Goal: Find contact information: Obtain details needed to contact an individual or organization

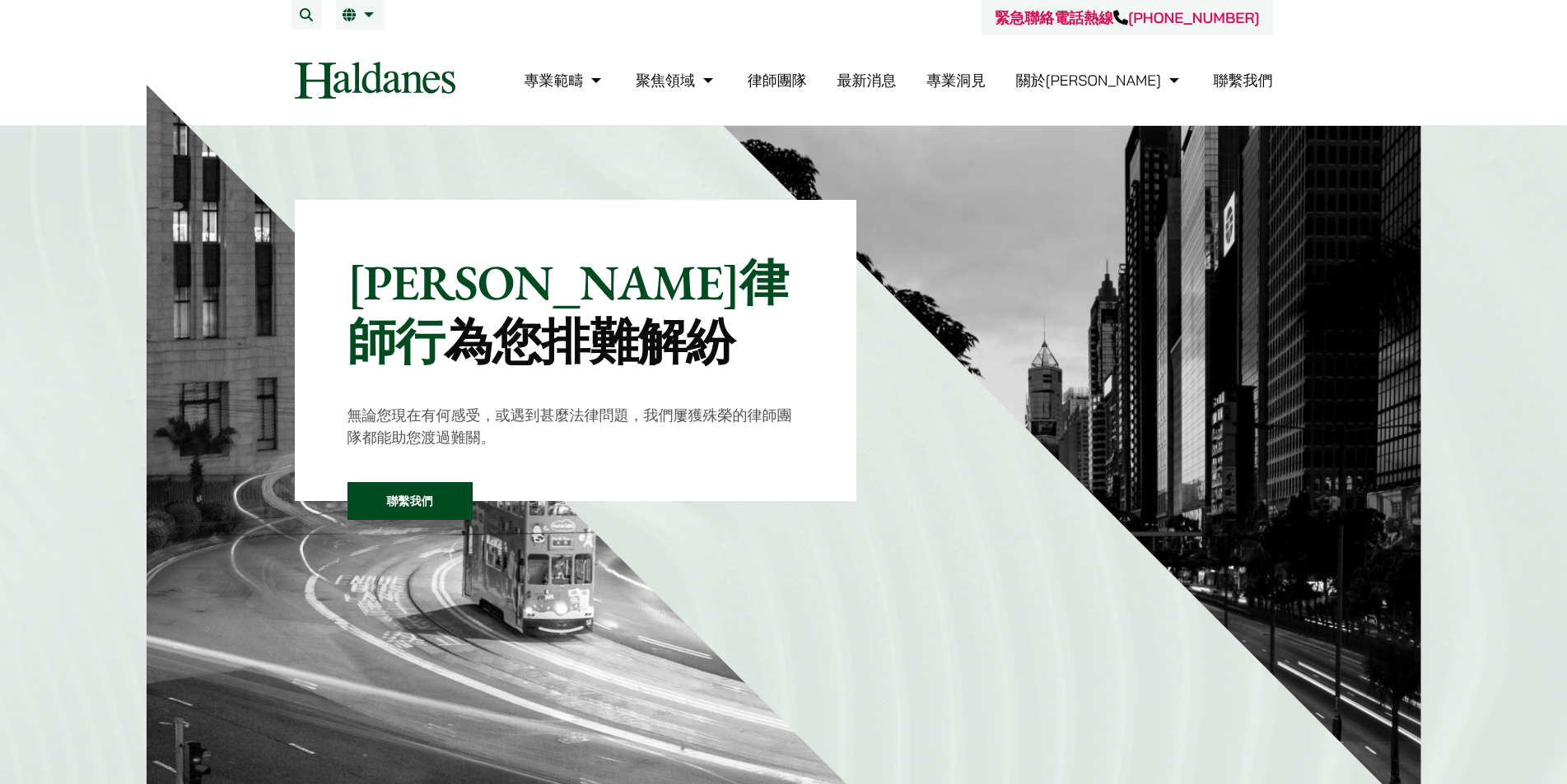
click at [1252, 93] on li "聯繫我們" at bounding box center [1243, 80] width 59 height 36
click at [1253, 88] on link "聯繫我們" at bounding box center [1243, 80] width 59 height 19
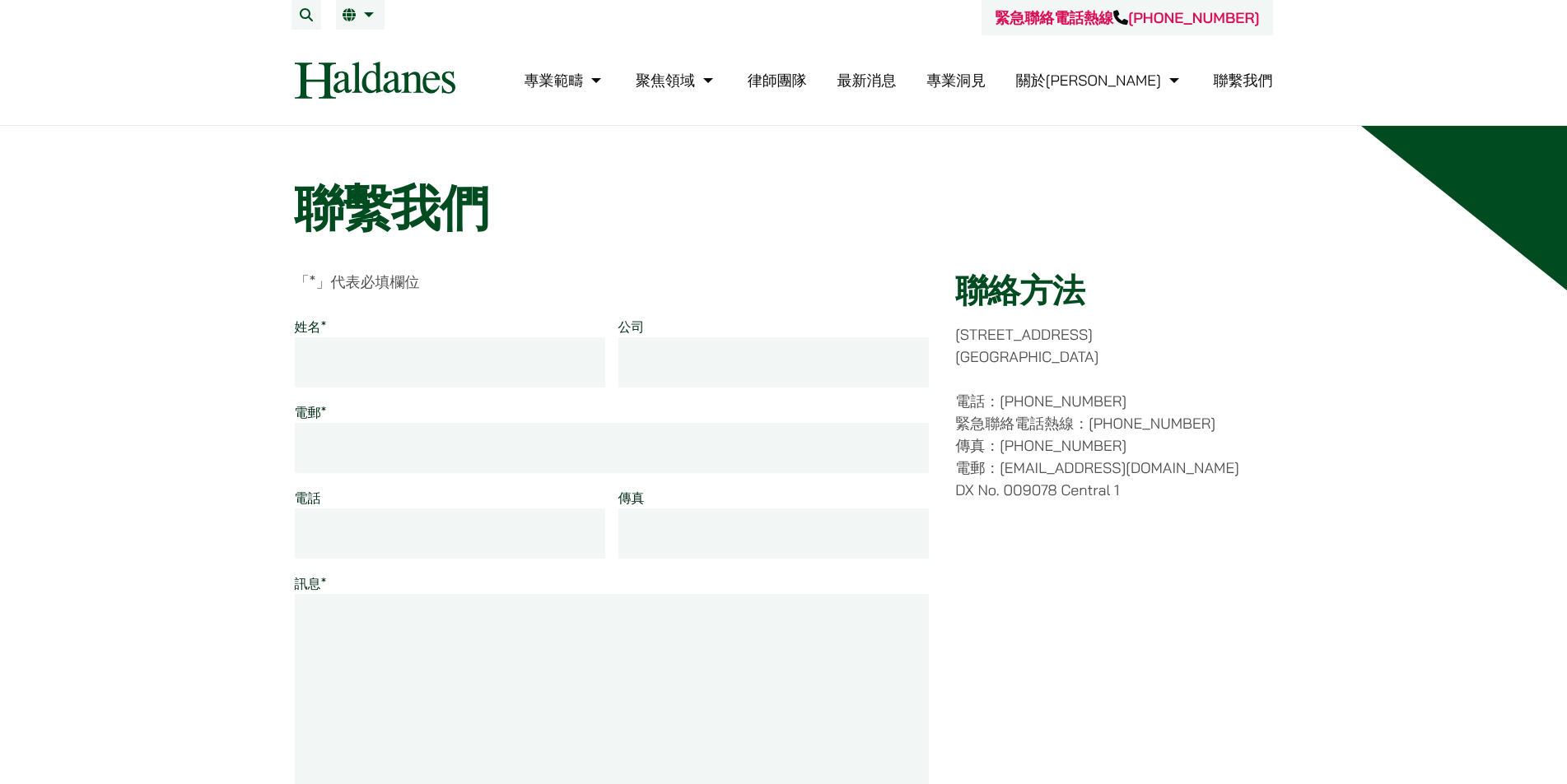
drag, startPoint x: 1034, startPoint y: 397, endPoint x: 1122, endPoint y: 390, distance: 88.3
click at [1122, 390] on p "電話：(852) 2868 1234 緊急聯絡電話熱線：(852) 9763 5524 傳真：(852) 2845 1637 電郵：enquiries@hal…" at bounding box center [1113, 445] width 317 height 111
click at [1122, 393] on p "電話：(852) 2868 1234 緊急聯絡電話熱線：(852) 9763 5524 傳真：(852) 2845 1637 電郵：enquiries@hal…" at bounding box center [1113, 445] width 317 height 111
click at [807, 78] on link "律師團隊" at bounding box center [778, 80] width 59 height 19
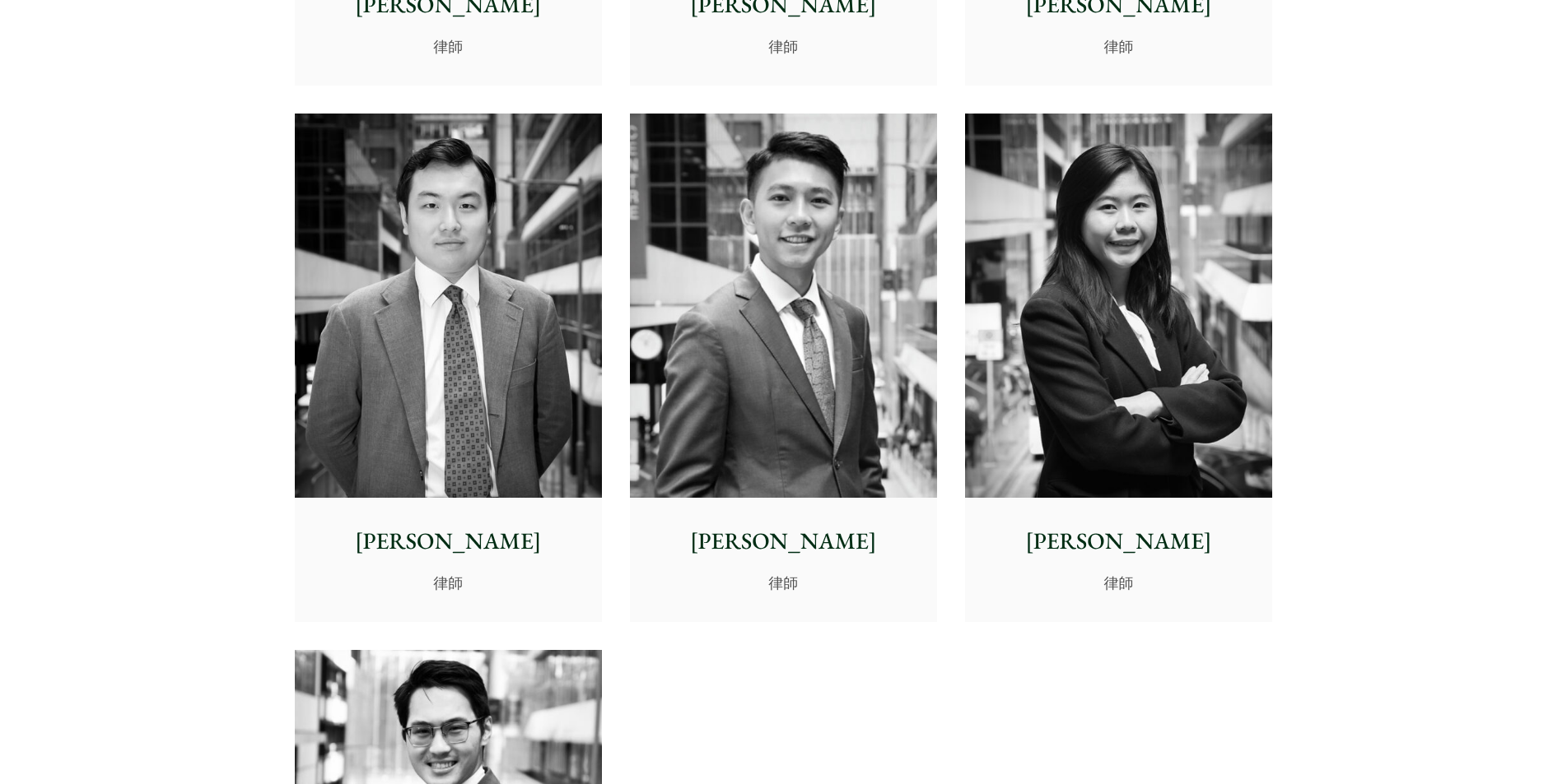
scroll to position [6335, 0]
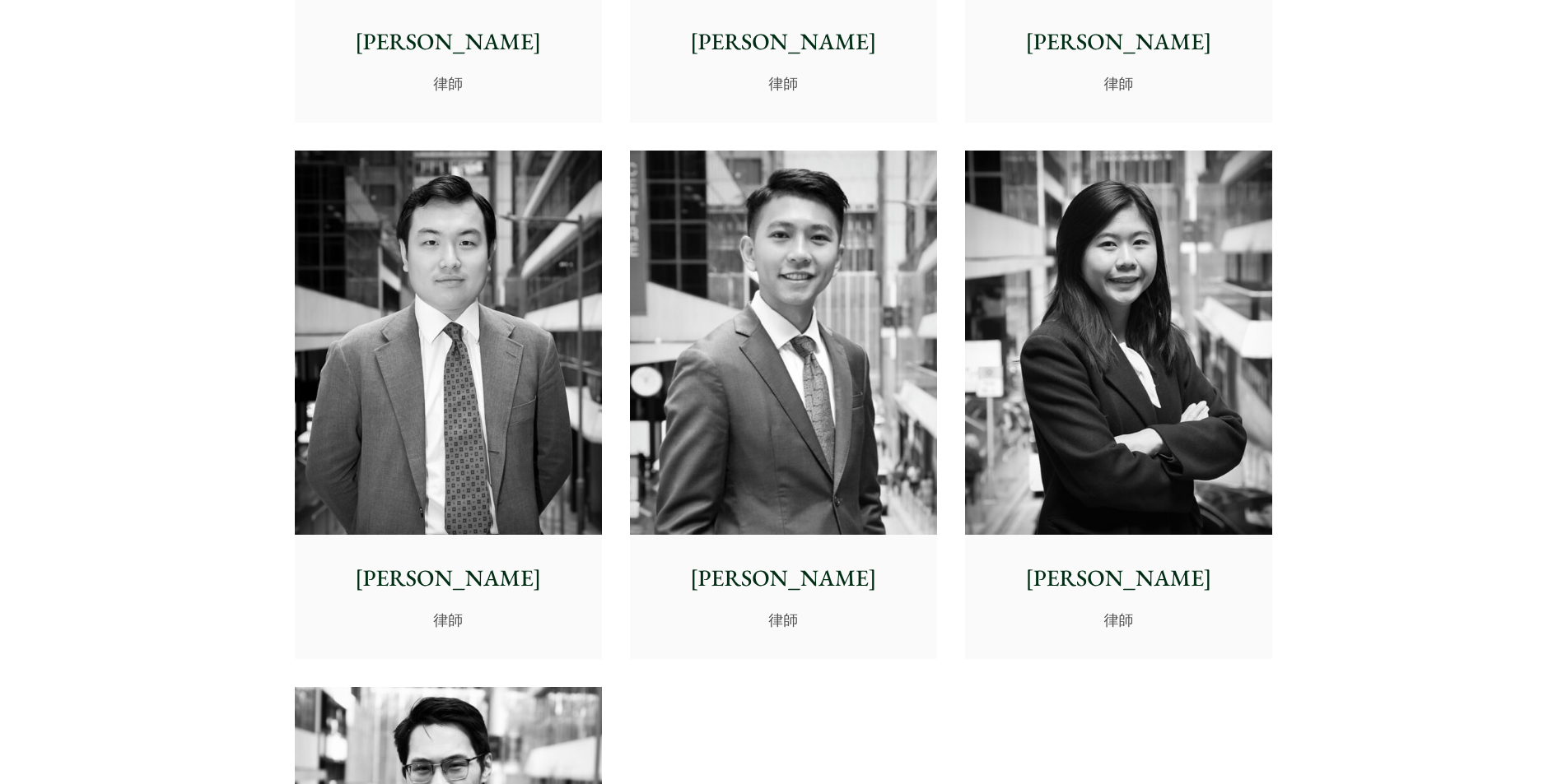
click at [1151, 334] on img at bounding box center [1118, 342] width 307 height 384
click at [750, 288] on img at bounding box center [783, 342] width 307 height 384
click at [350, 378] on img at bounding box center [448, 342] width 307 height 384
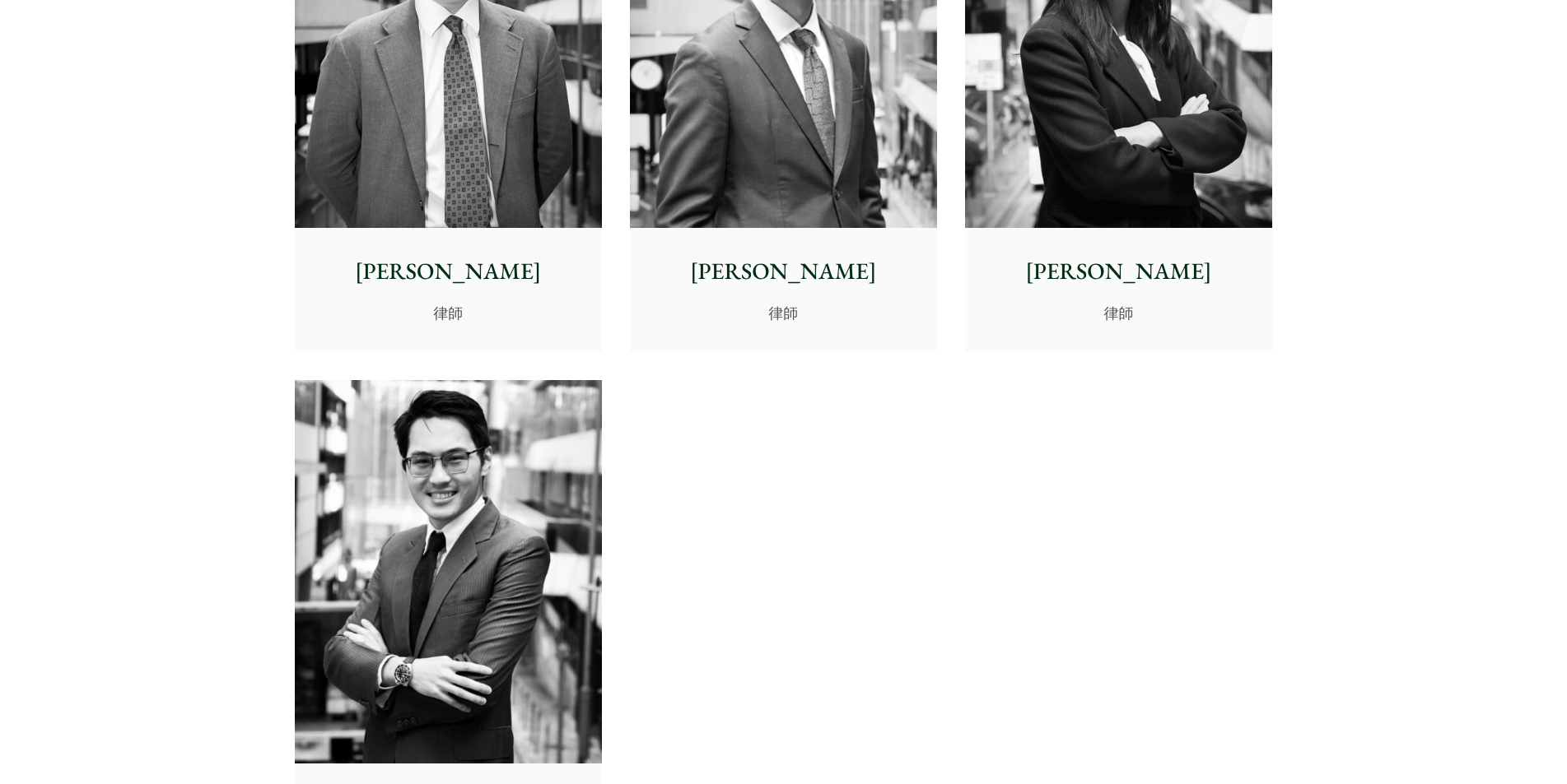
scroll to position [6664, 0]
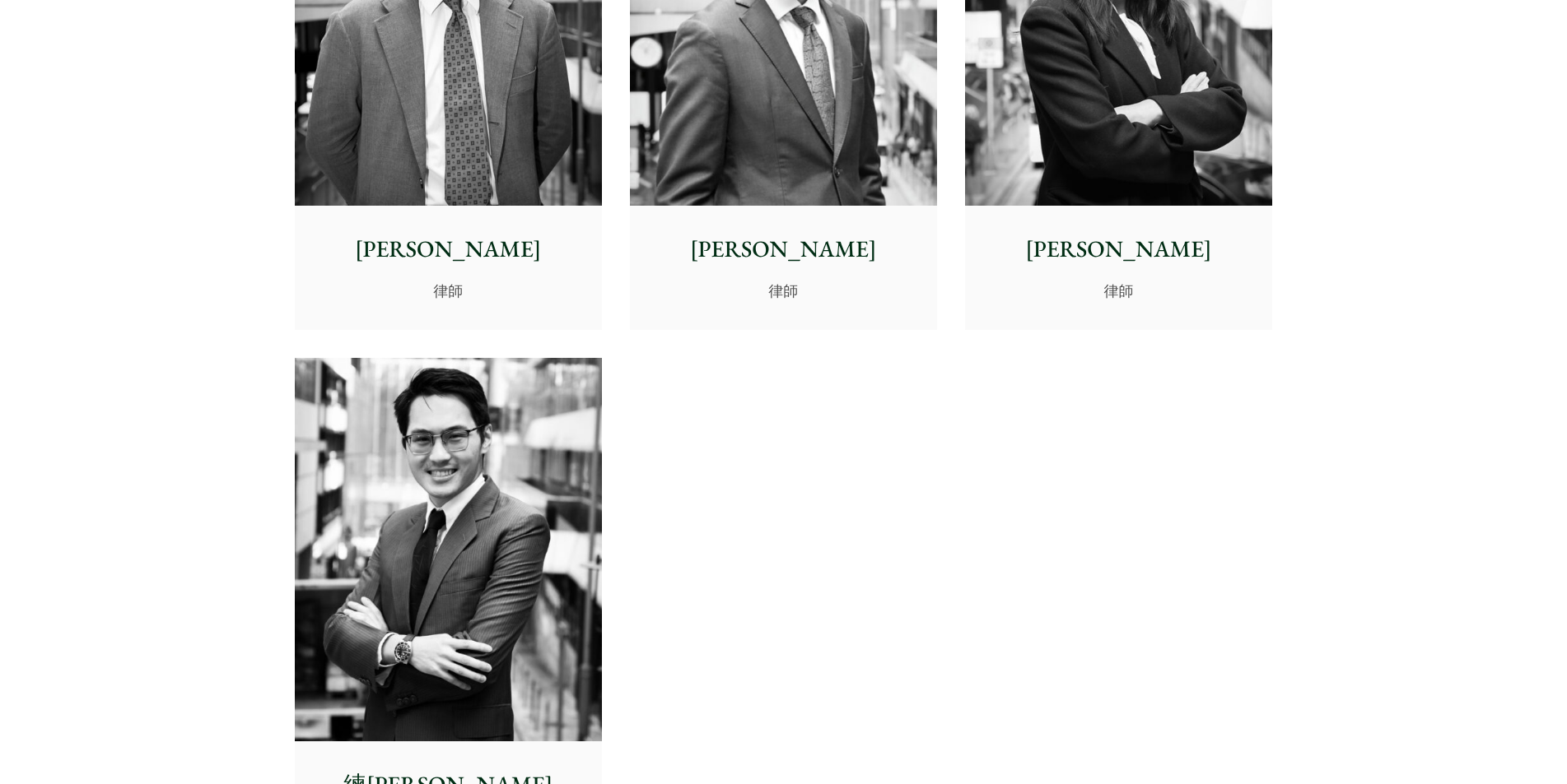
click at [363, 464] on img at bounding box center [448, 549] width 307 height 384
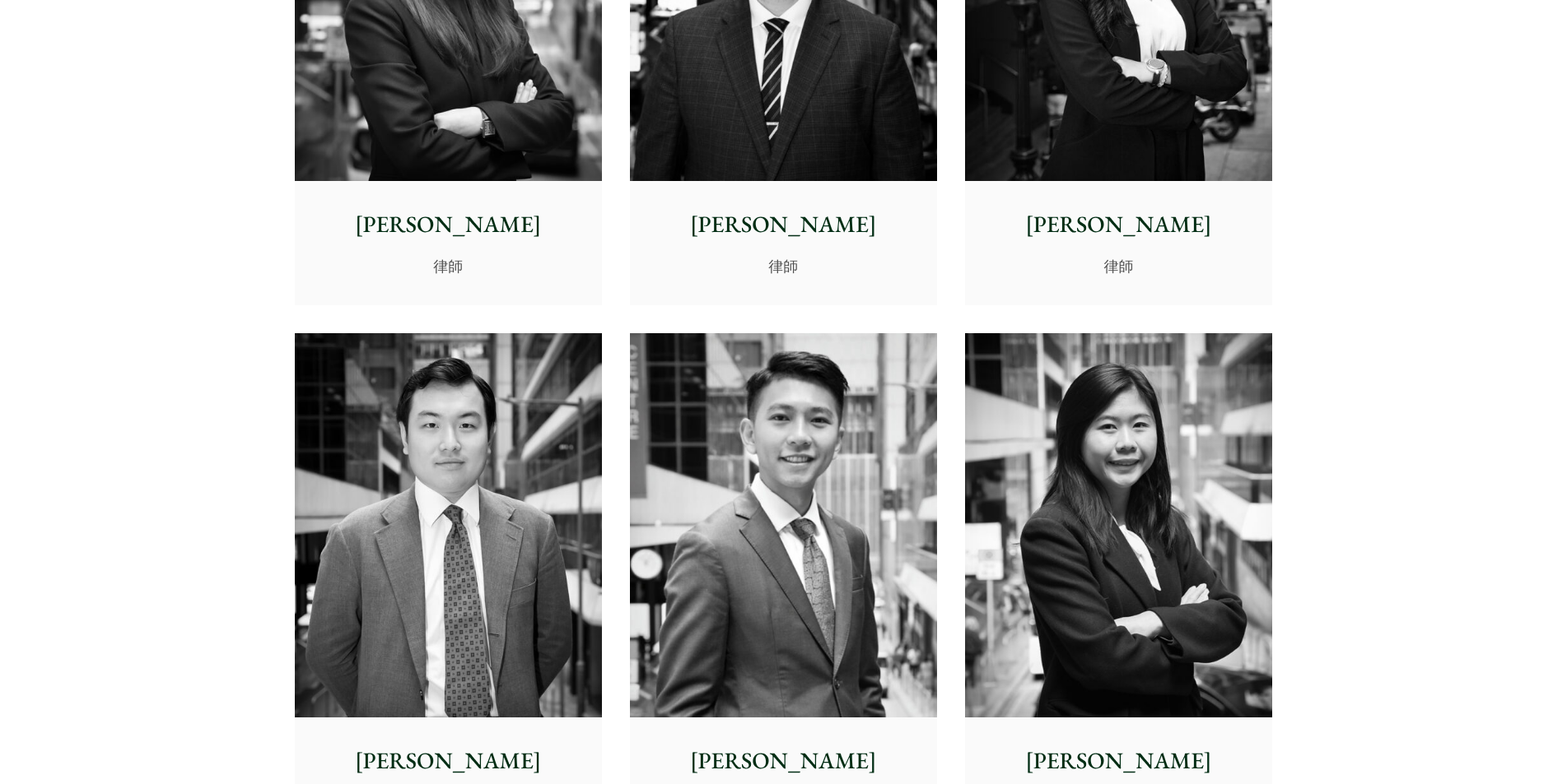
scroll to position [6005, 0]
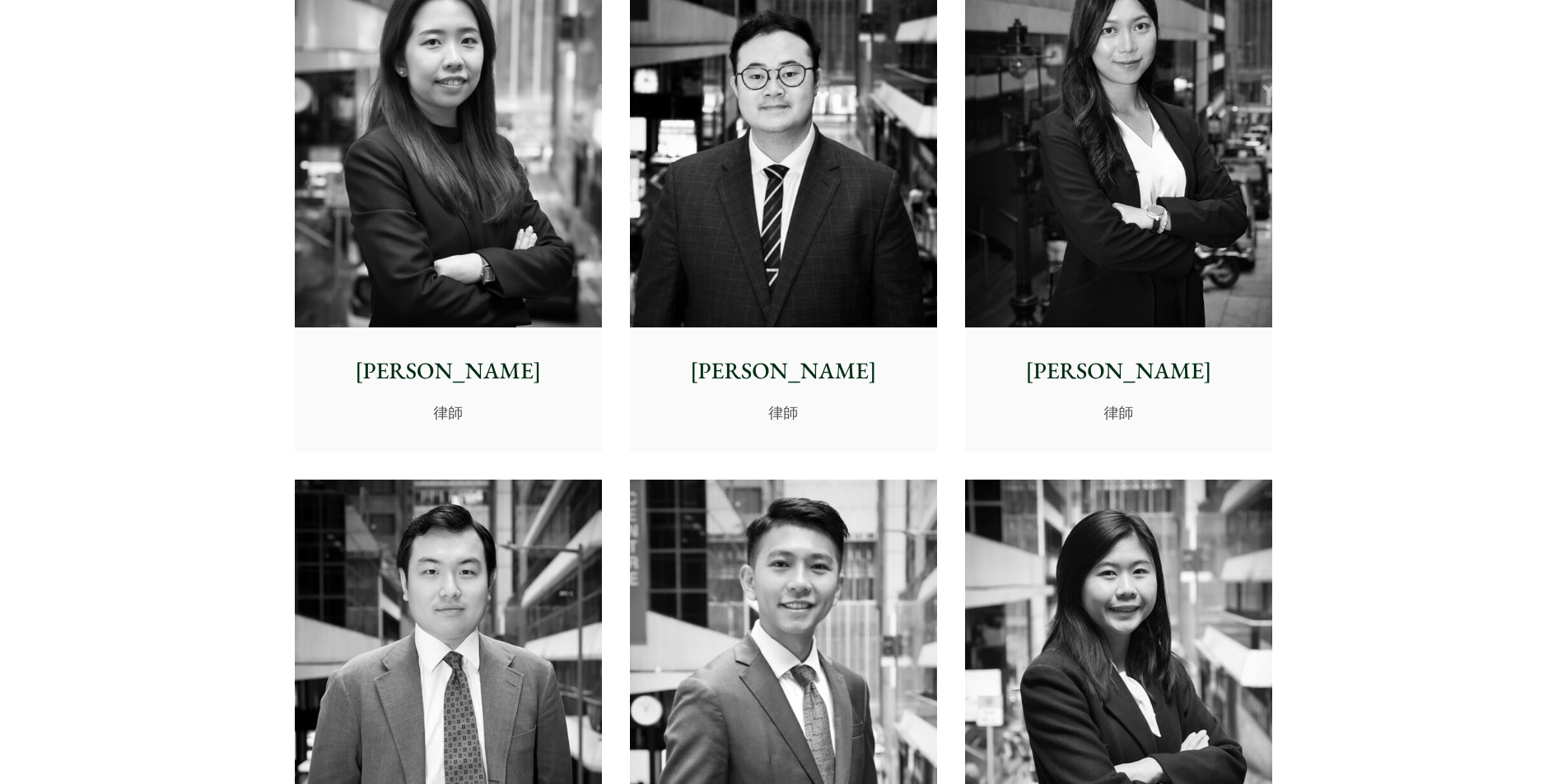
click at [1079, 283] on img at bounding box center [1118, 135] width 307 height 384
click at [745, 198] on img at bounding box center [783, 135] width 307 height 384
click at [464, 222] on img at bounding box center [448, 135] width 307 height 384
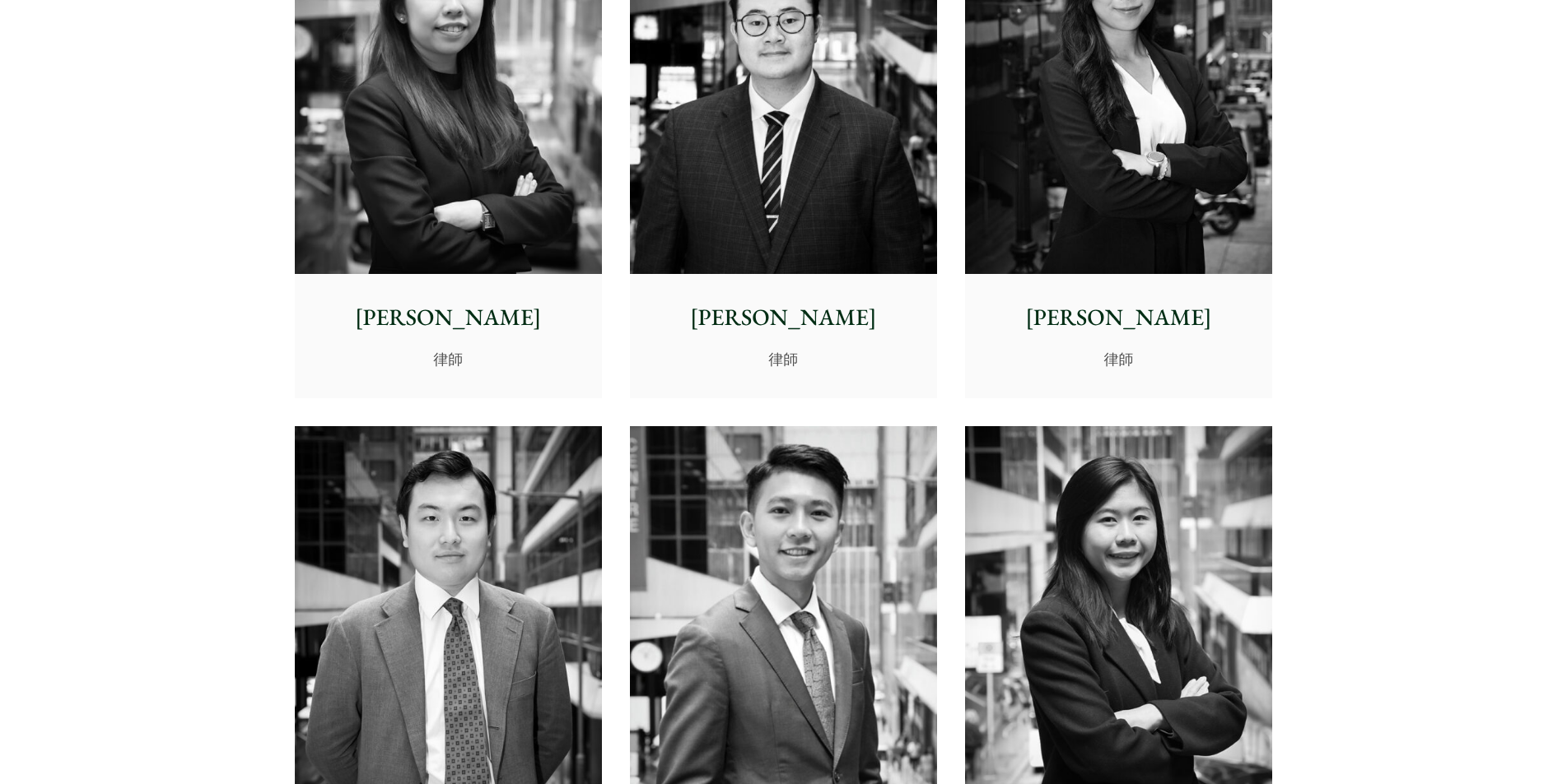
scroll to position [6088, 0]
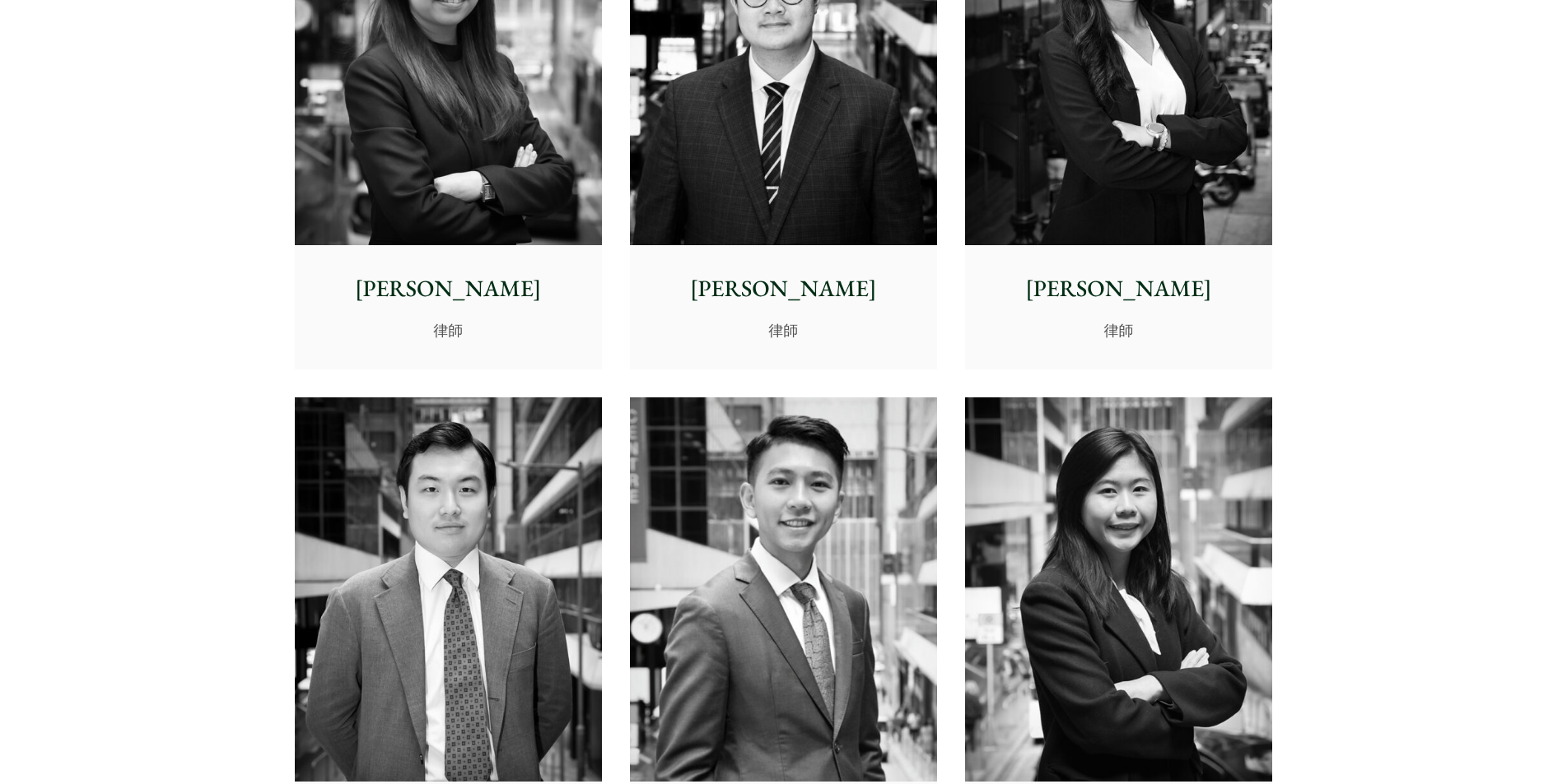
click at [854, 244] on img at bounding box center [783, 53] width 307 height 384
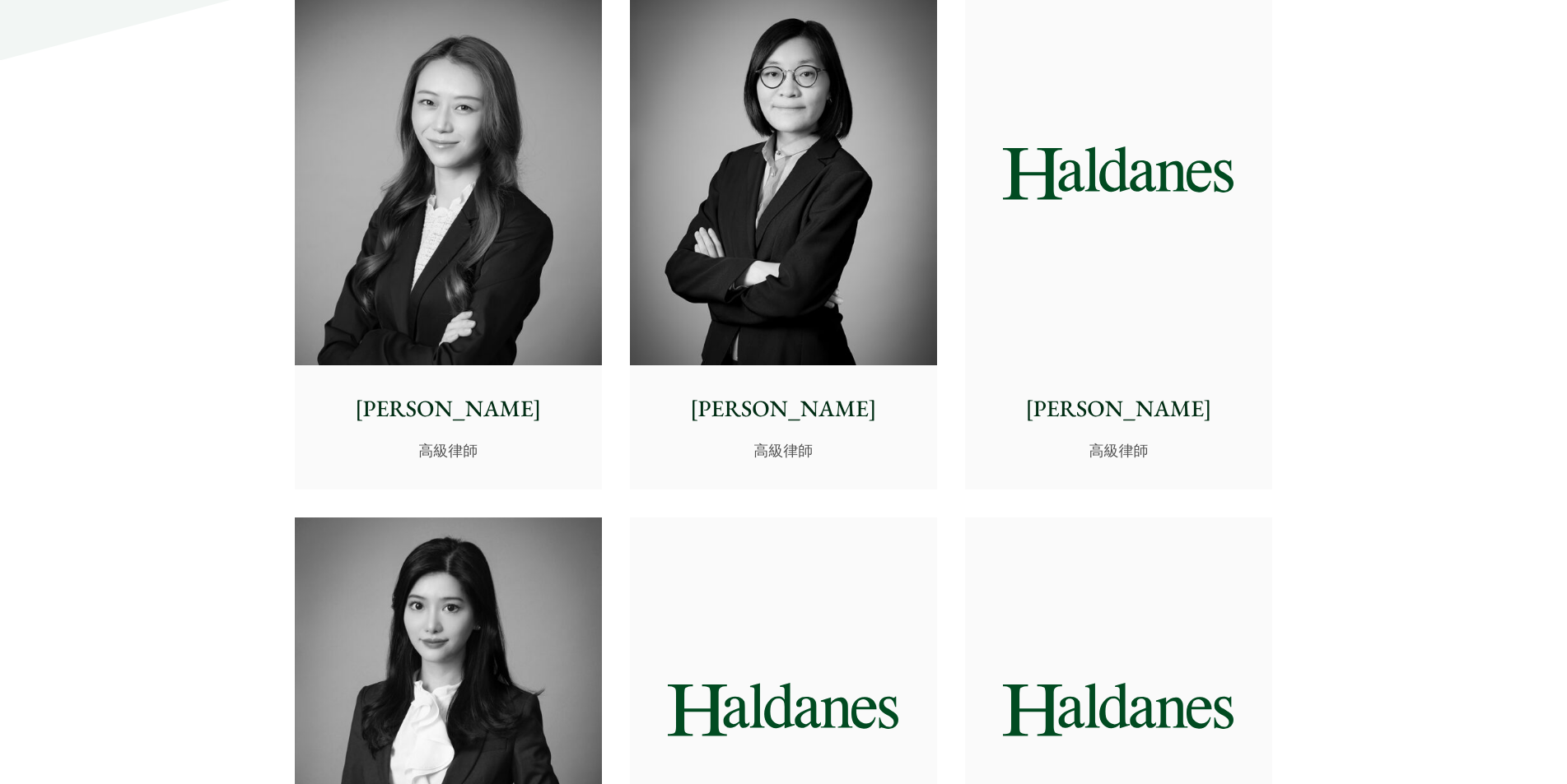
scroll to position [4278, 0]
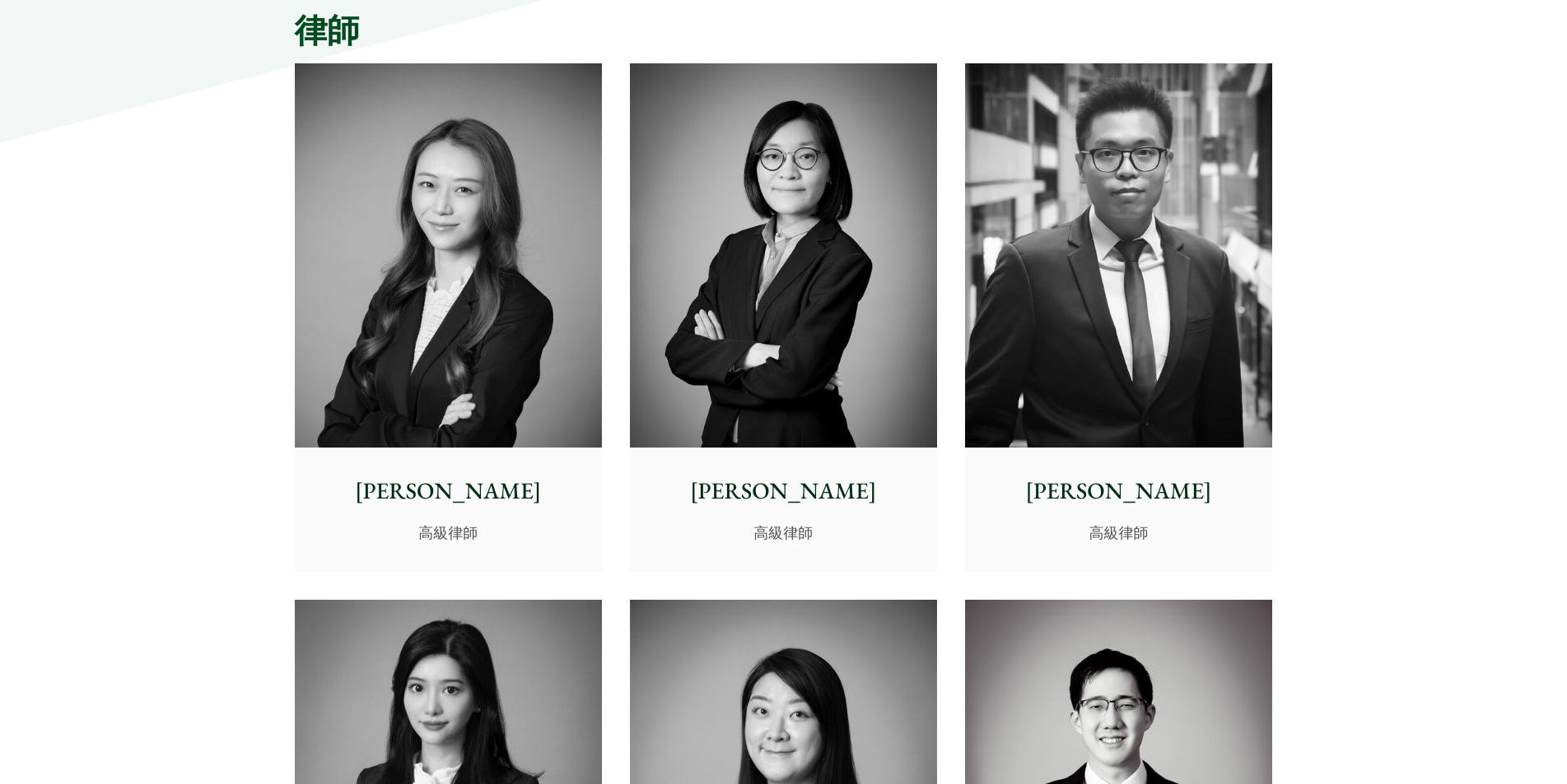
click at [548, 218] on img at bounding box center [448, 255] width 307 height 384
click at [550, 216] on img at bounding box center [448, 255] width 307 height 384
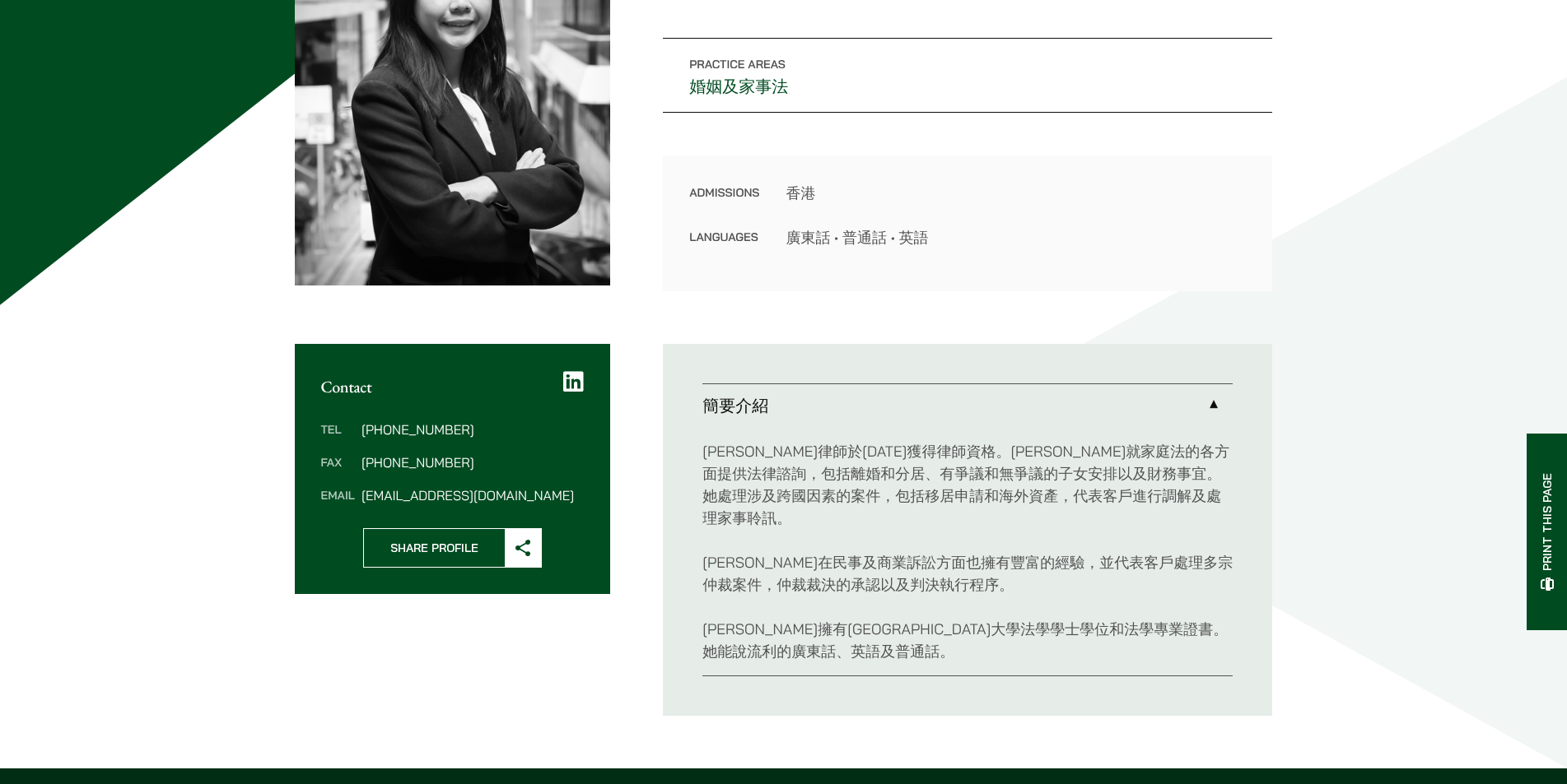
scroll to position [329, 0]
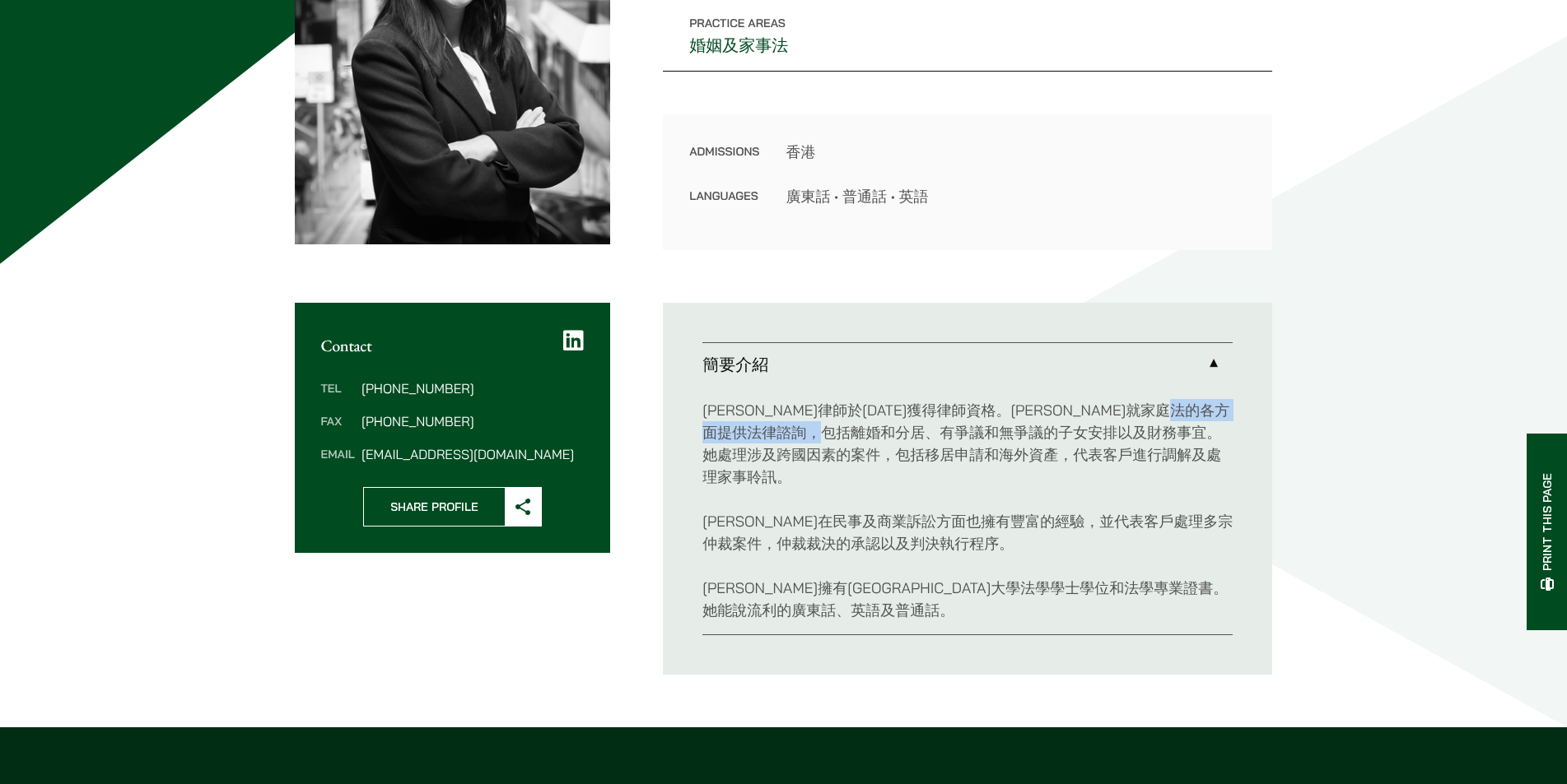
drag, startPoint x: 801, startPoint y: 433, endPoint x: 988, endPoint y: 428, distance: 187.1
click at [988, 428] on p "[PERSON_NAME]律師於[DATE]獲得律師資格。[PERSON_NAME]就家庭法的各方面提供法律諮詢，包括離婚和分居、有爭議和無爭議的子女安排以及…" at bounding box center [967, 443] width 531 height 89
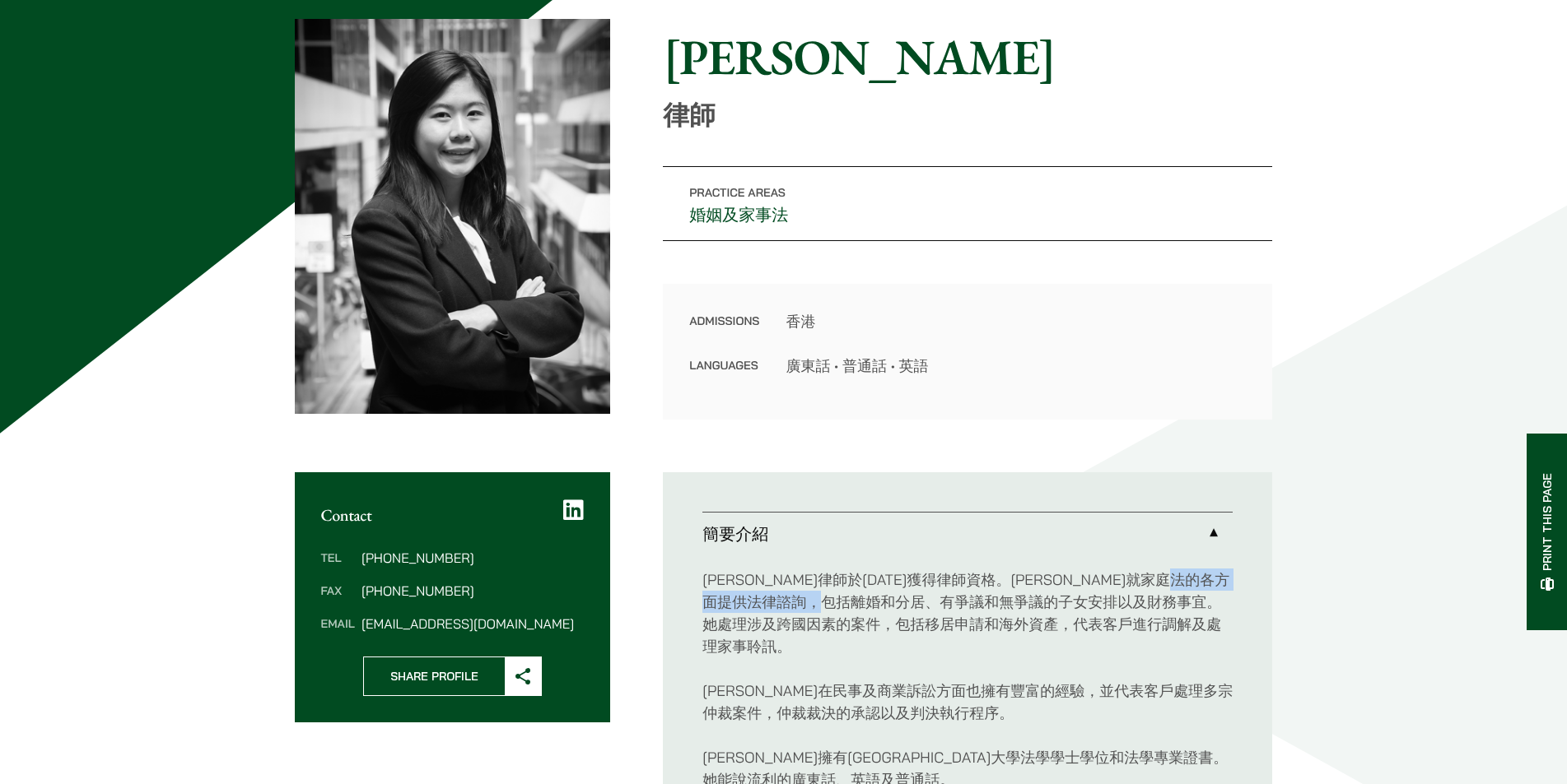
scroll to position [165, 0]
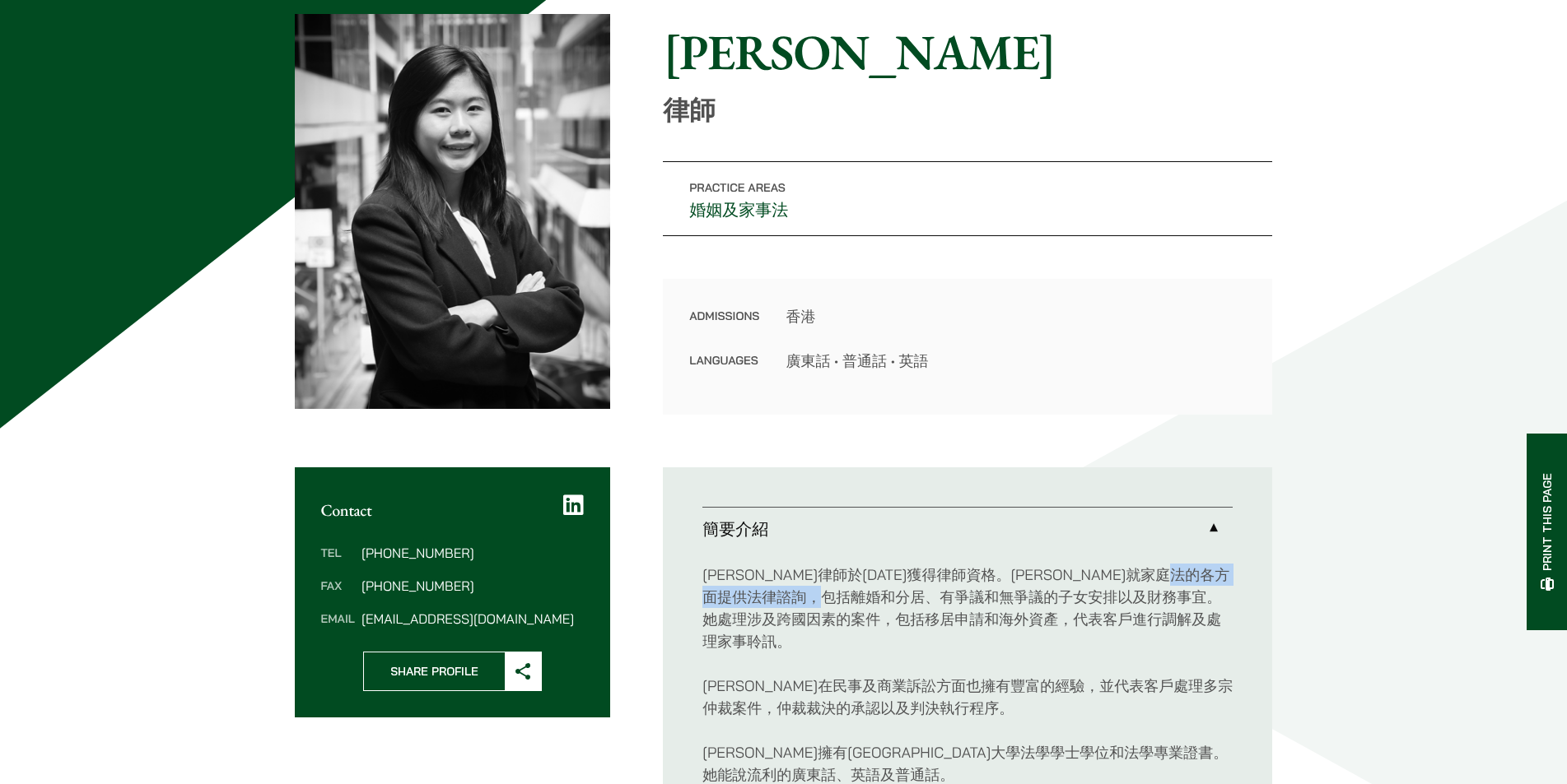
drag, startPoint x: 419, startPoint y: 550, endPoint x: 494, endPoint y: 553, distance: 75.1
click at [494, 553] on dd "(852) 2230 2844" at bounding box center [472, 552] width 222 height 13
click at [500, 572] on dl "Tel (852) 2230 2844 Fax (852) 2845 1637 Email danika.chui@haldanes.com" at bounding box center [453, 586] width 264 height 79
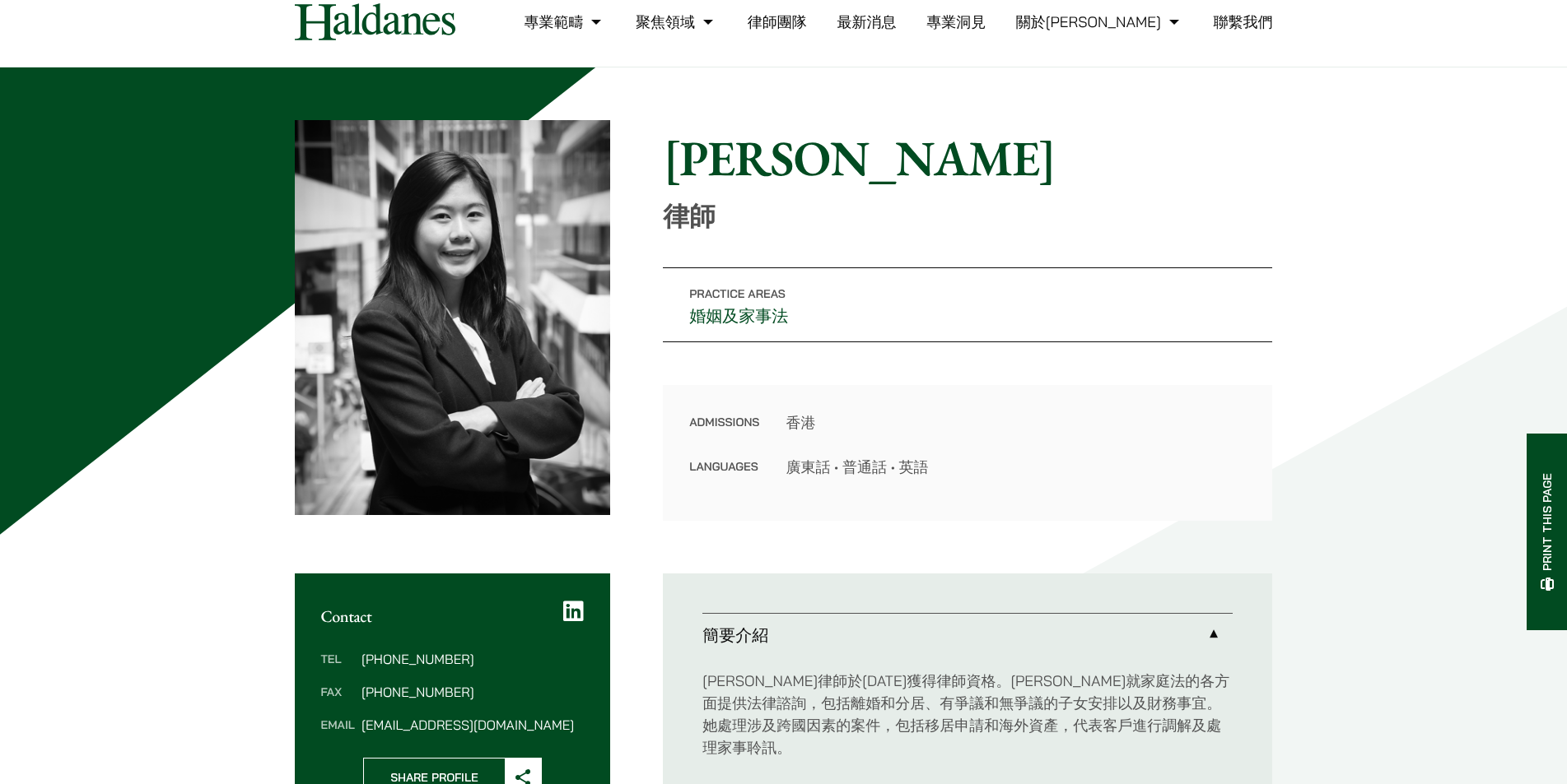
scroll to position [0, 0]
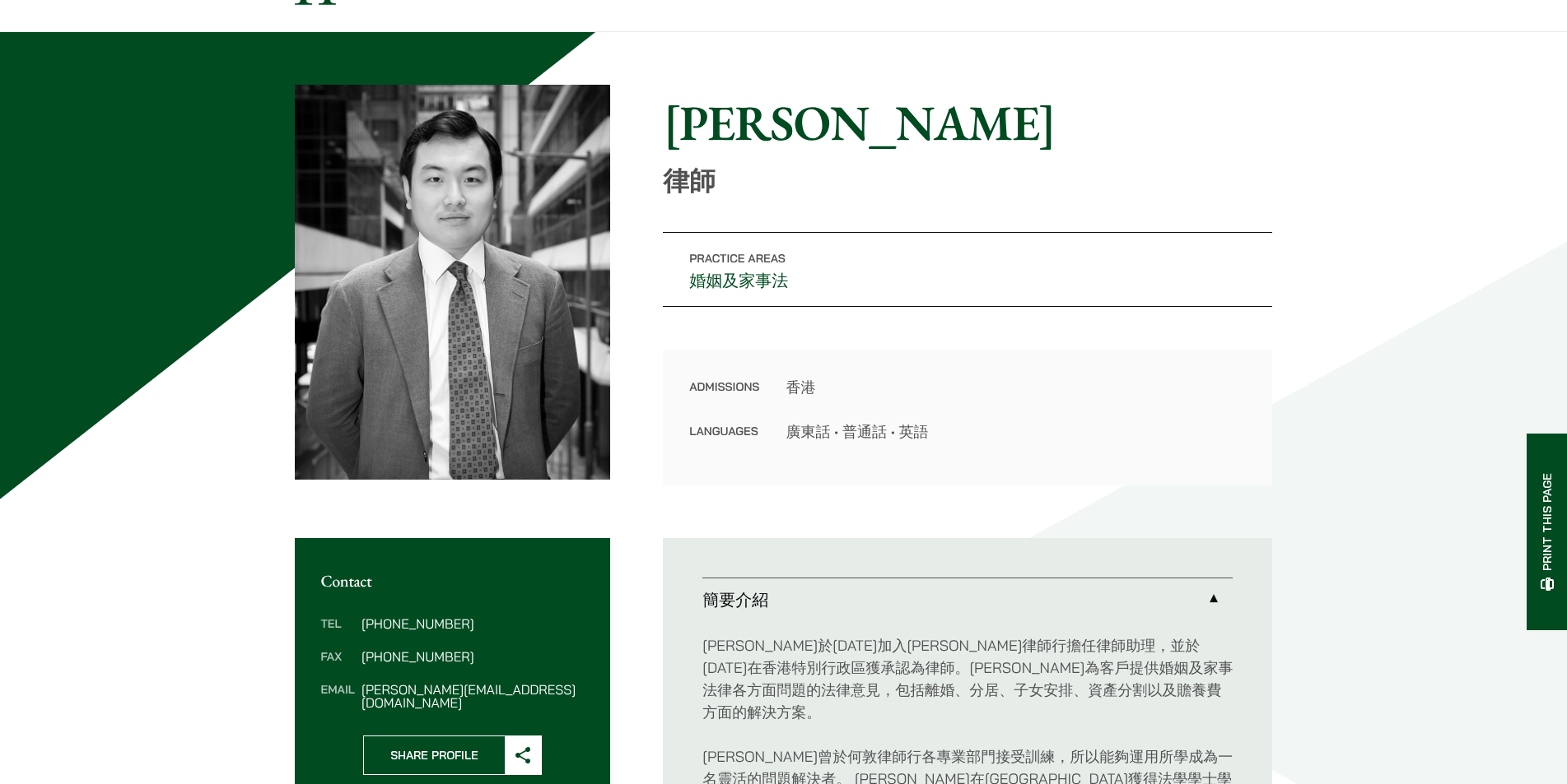
scroll to position [412, 0]
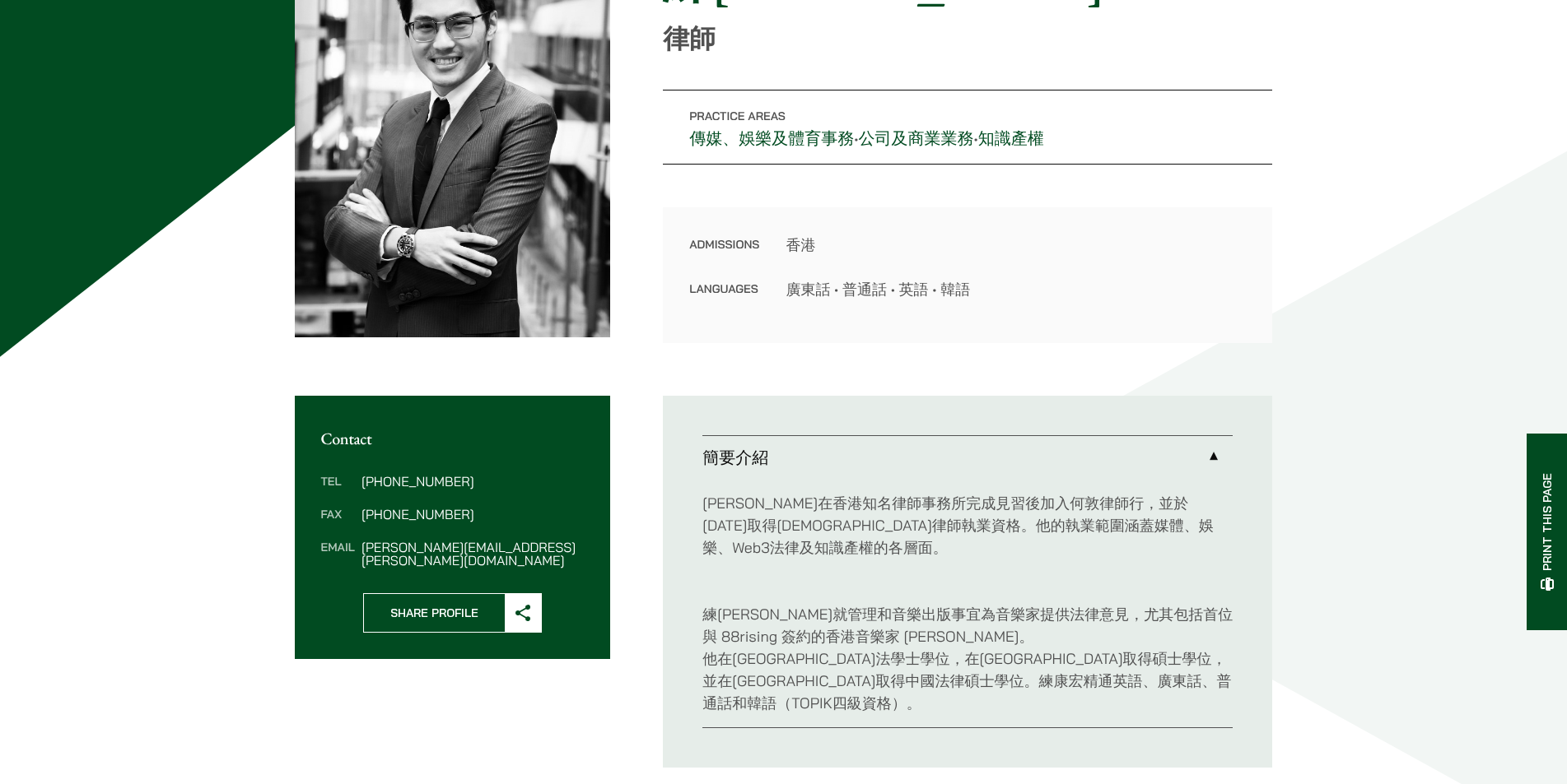
scroll to position [247, 0]
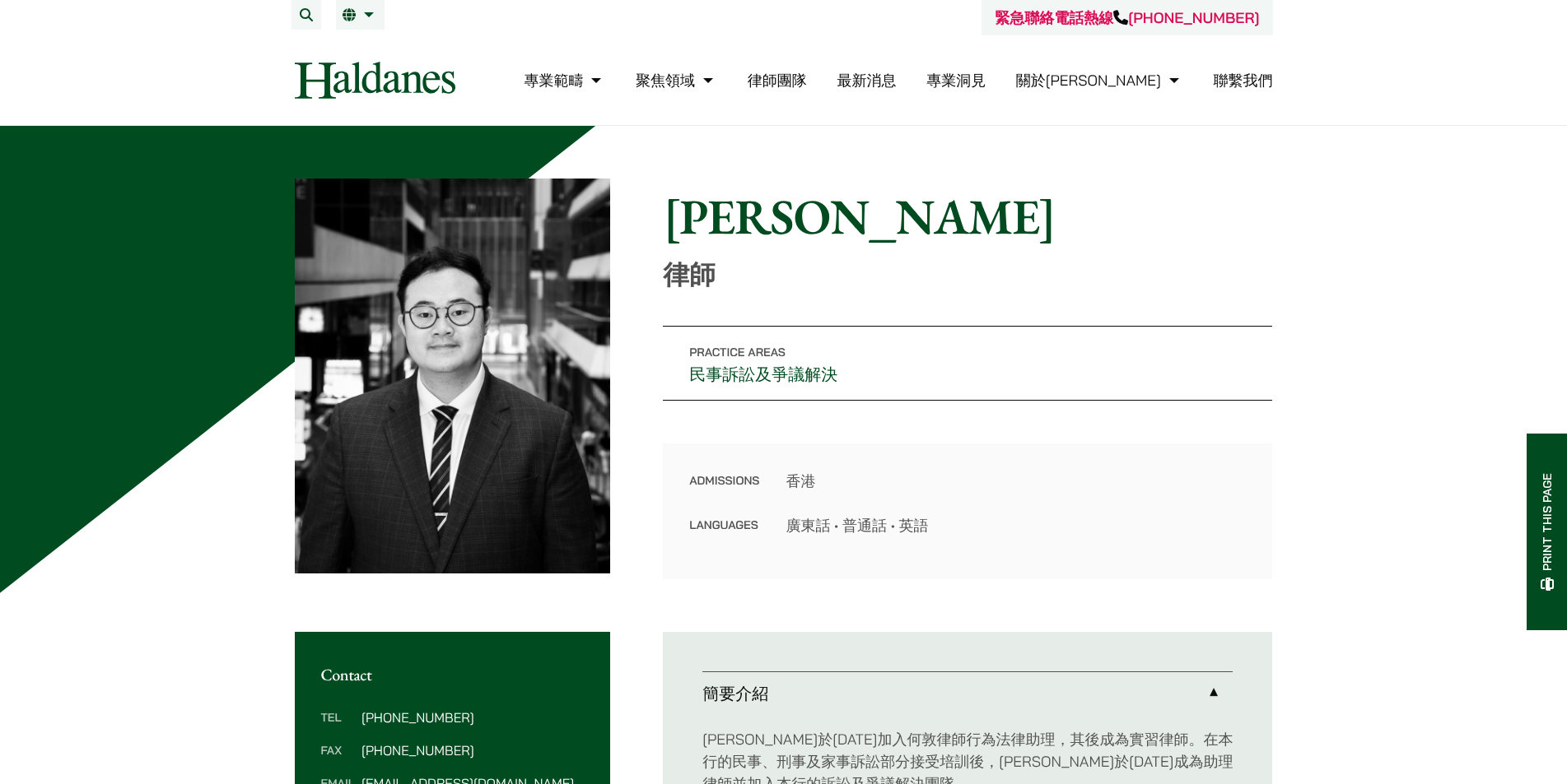
scroll to position [82, 0]
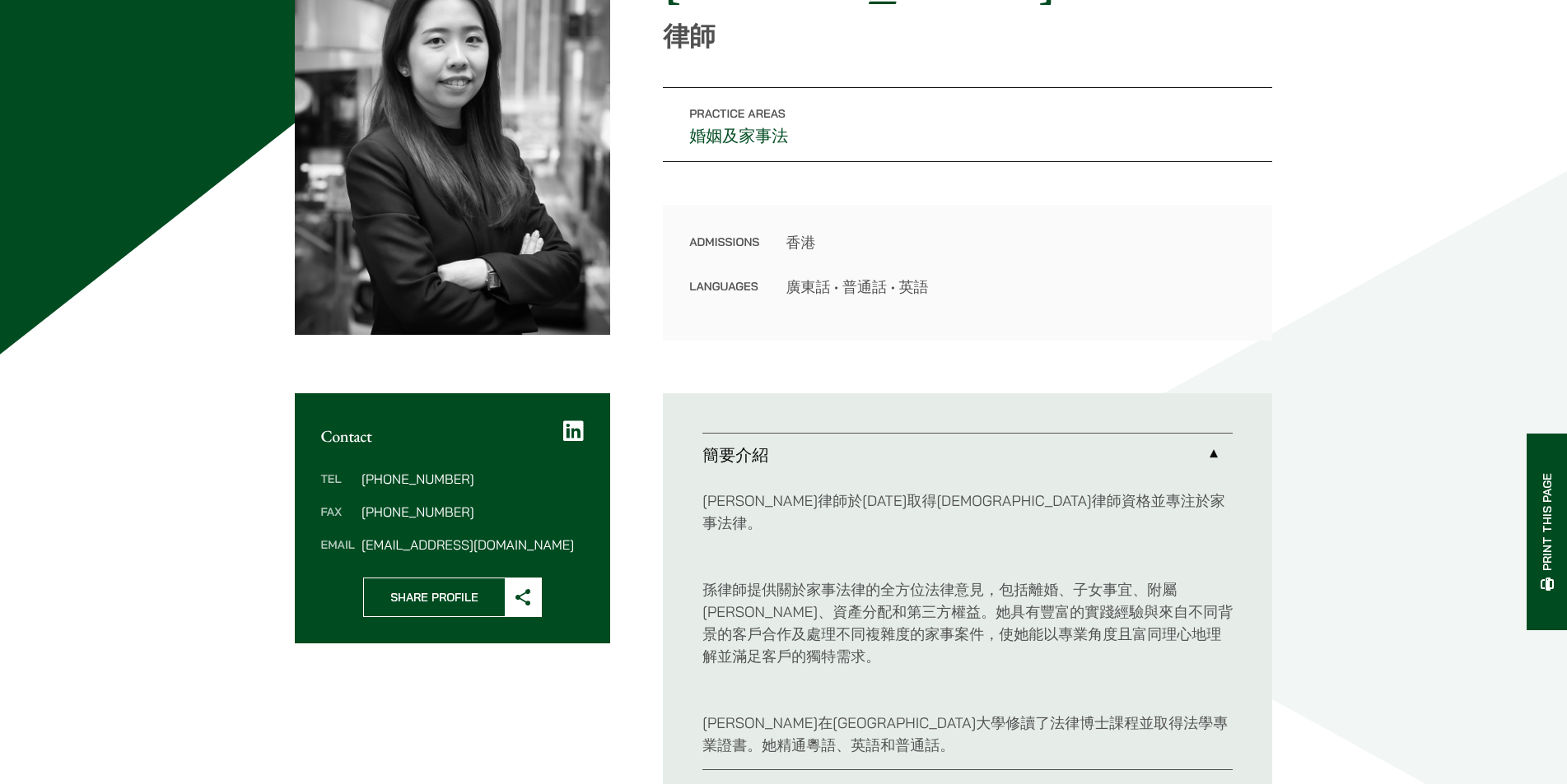
scroll to position [247, 0]
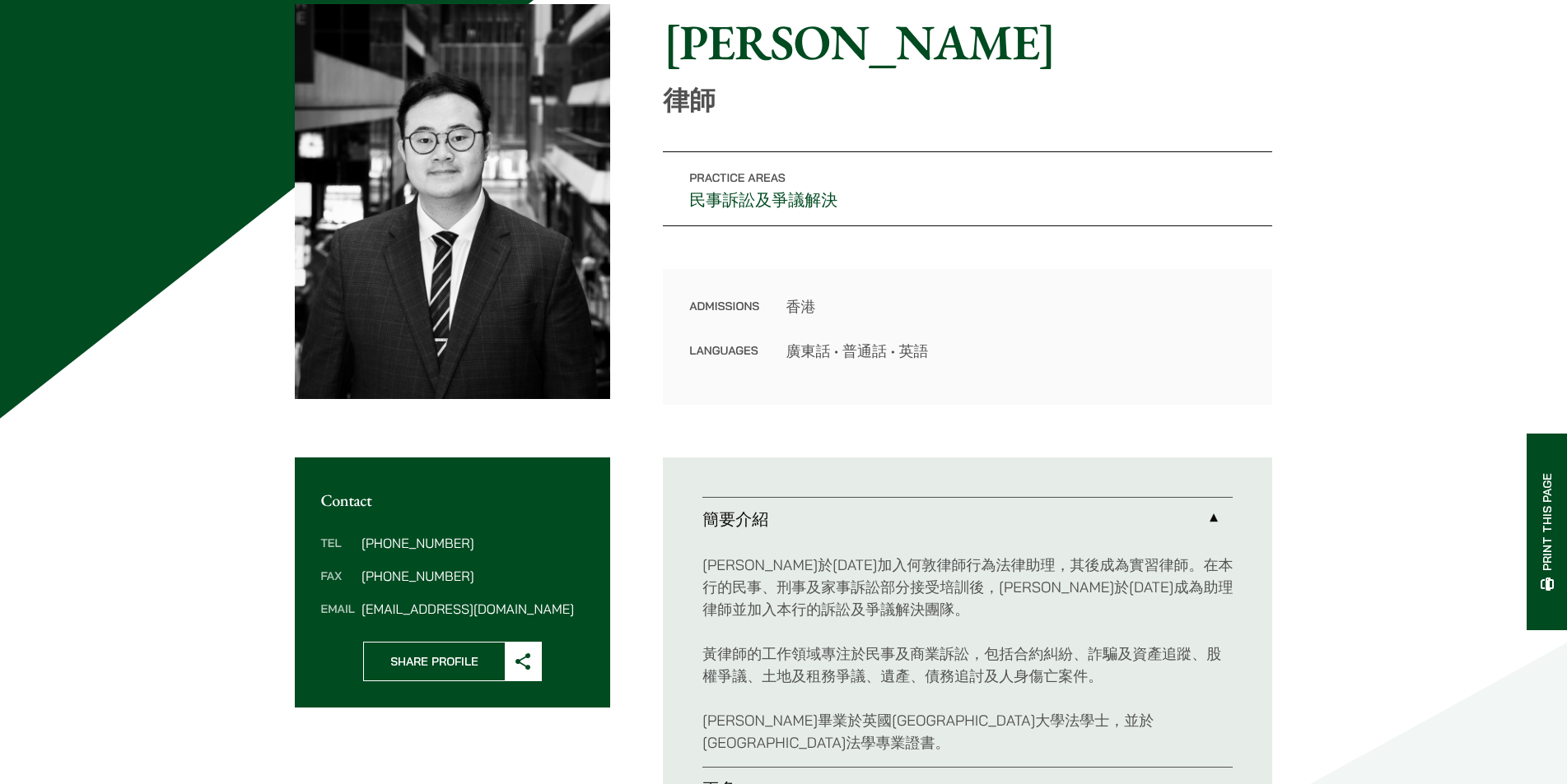
scroll to position [494, 0]
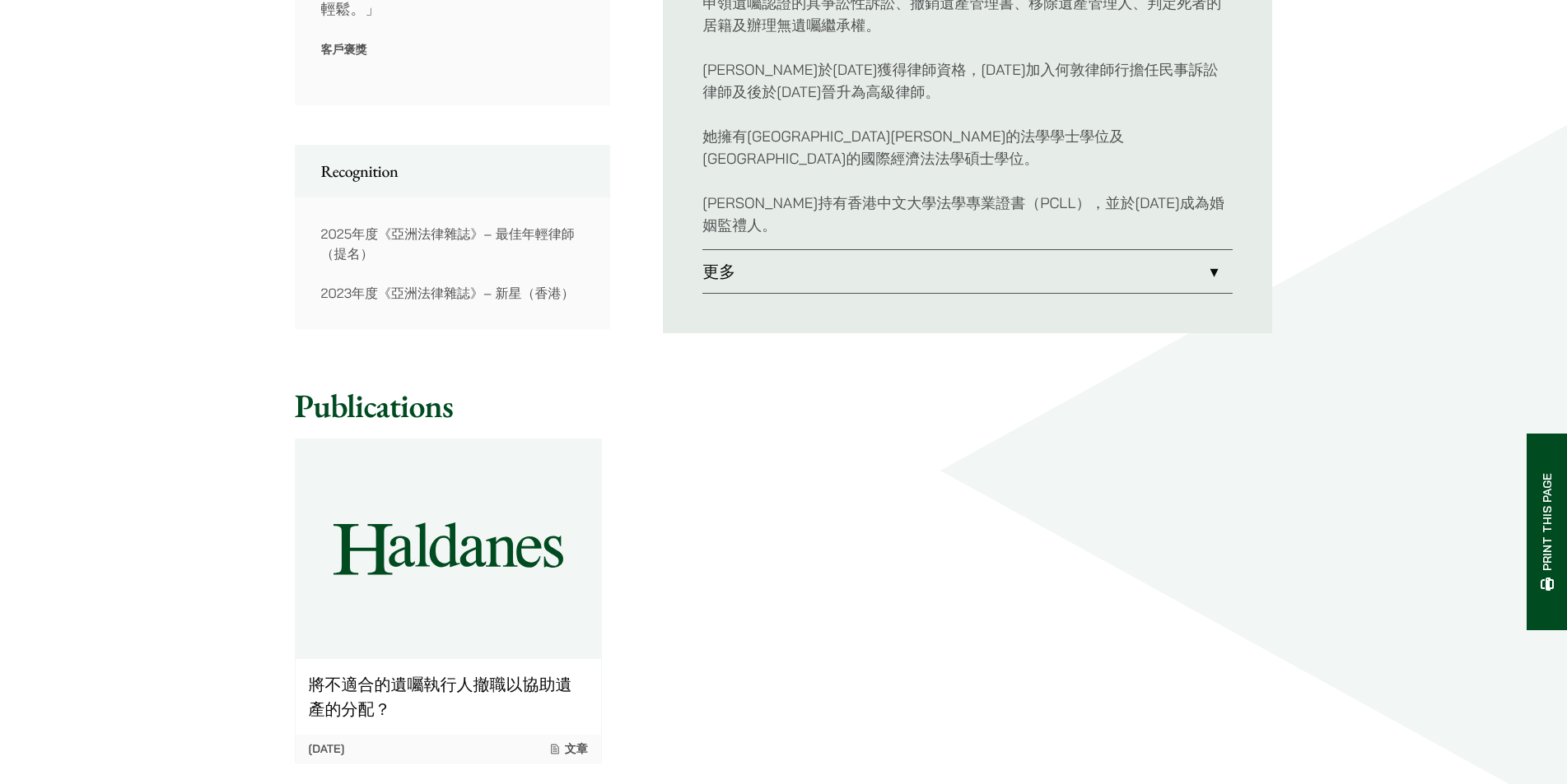
scroll to position [659, 0]
